Goal: Task Accomplishment & Management: Use online tool/utility

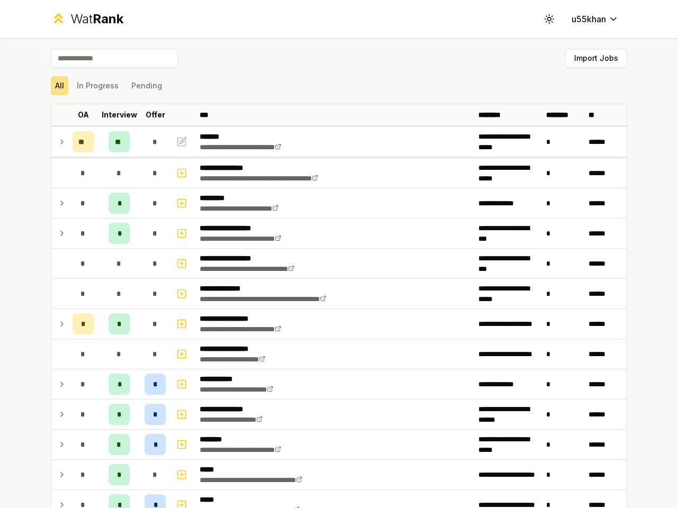
click at [545, 19] on icon at bounding box center [549, 19] width 10 height 10
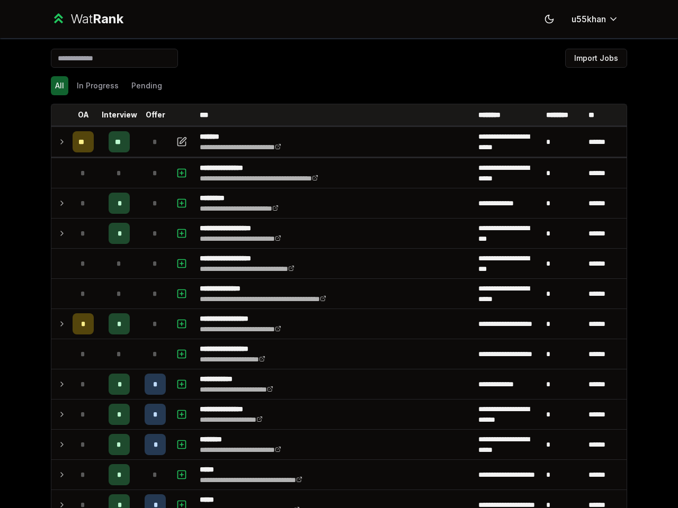
click at [591, 58] on button "Import Jobs" at bounding box center [596, 58] width 62 height 19
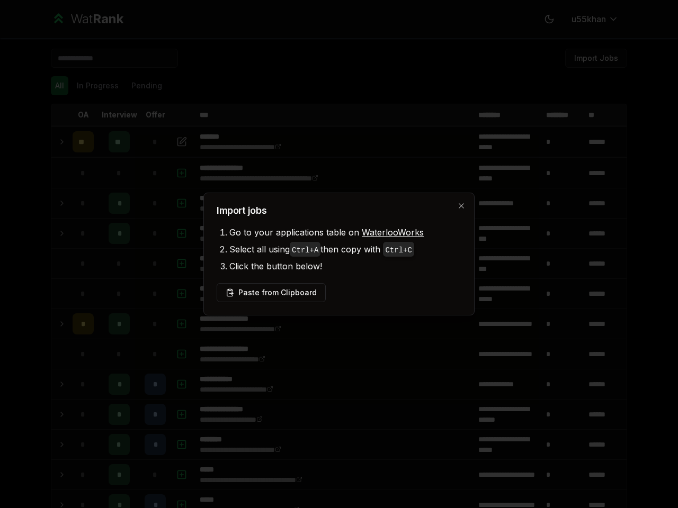
click at [55, 86] on div at bounding box center [339, 254] width 678 height 508
click at [93, 86] on div at bounding box center [339, 254] width 678 height 508
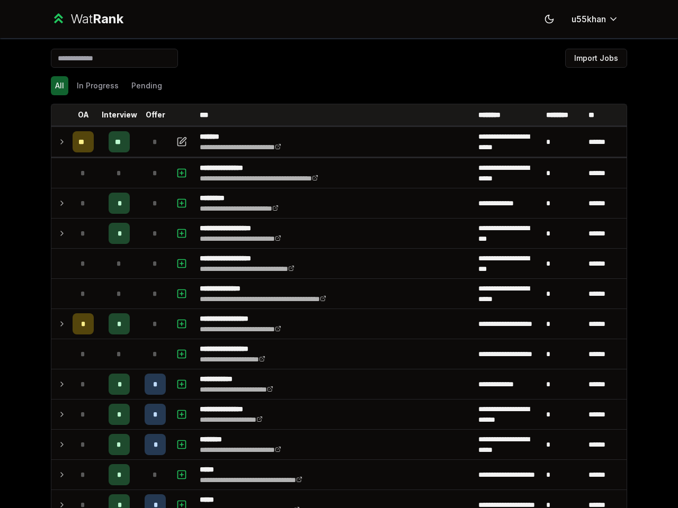
click at [142, 86] on button "Pending" at bounding box center [146, 85] width 39 height 19
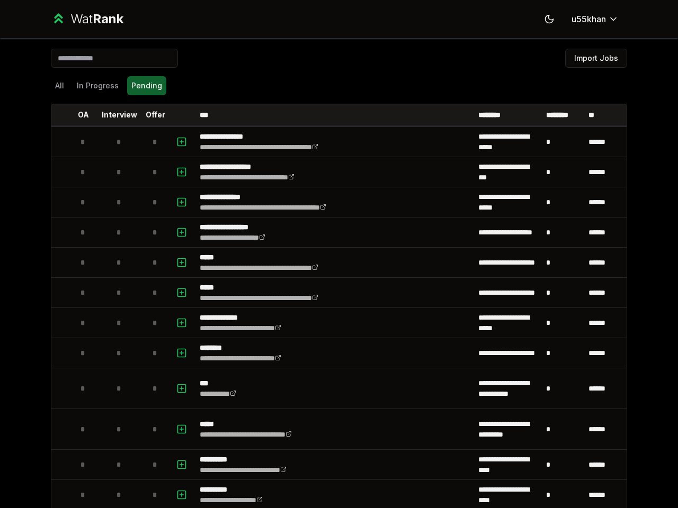
click at [56, 115] on th at bounding box center [59, 114] width 17 height 21
click at [79, 115] on p "OA" at bounding box center [83, 115] width 11 height 11
click at [115, 115] on p "Interview" at bounding box center [119, 115] width 35 height 11
click at [151, 115] on p "Offer" at bounding box center [156, 115] width 20 height 11
click at [178, 115] on th at bounding box center [182, 114] width 25 height 21
